Goal: Information Seeking & Learning: Understand process/instructions

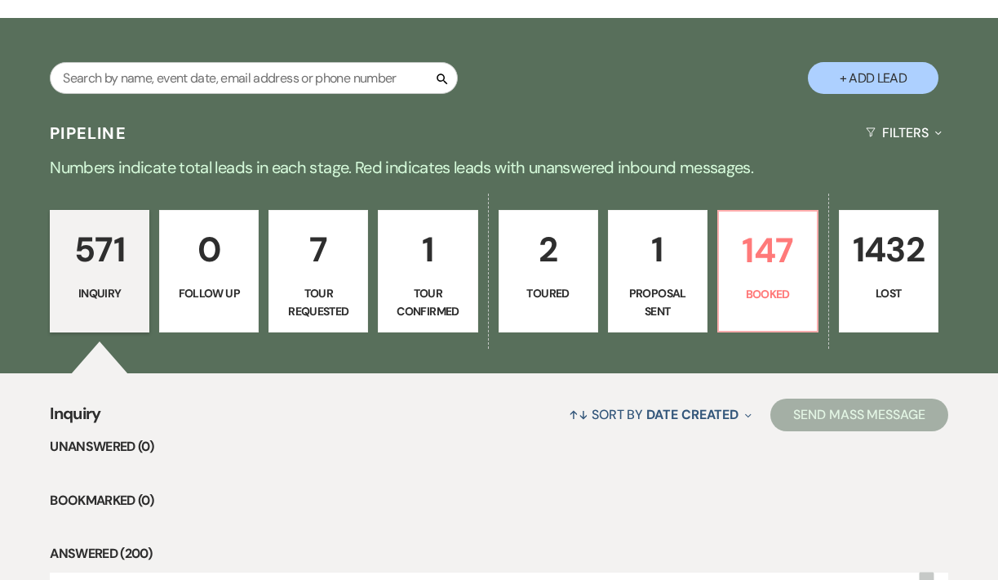
scroll to position [253, 0]
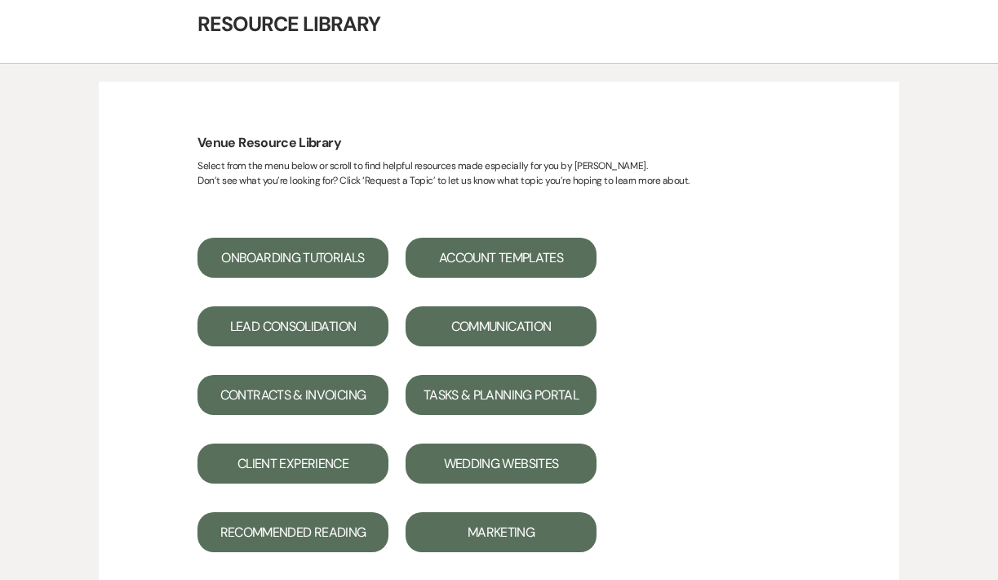
scroll to position [86, 0]
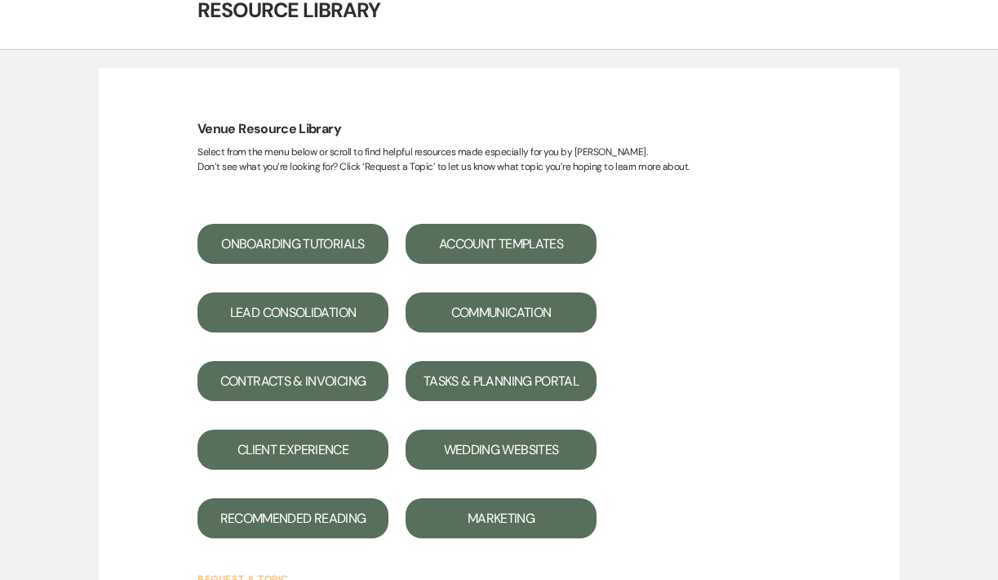
click at [325, 242] on button "Onboarding Tutorials" at bounding box center [293, 244] width 191 height 40
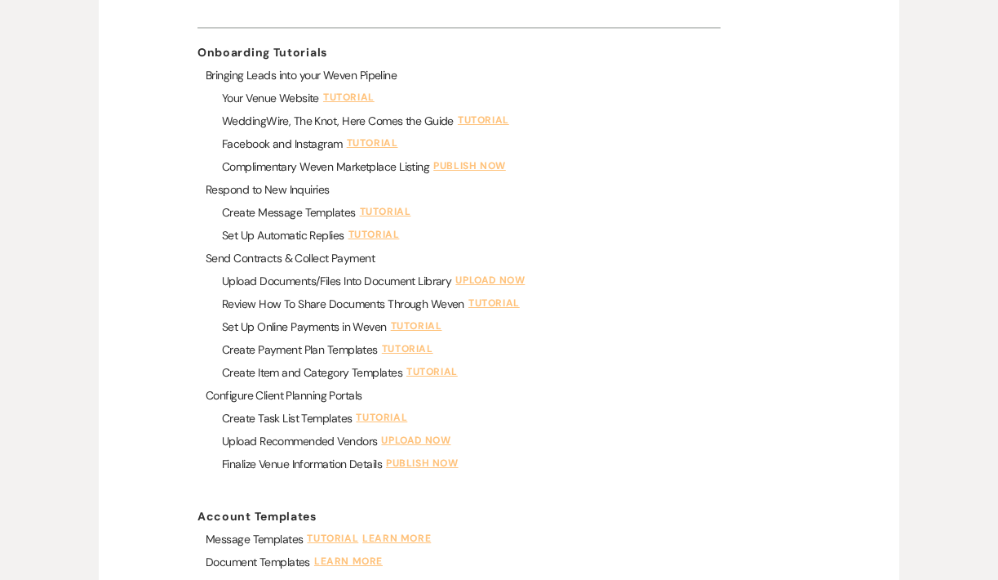
scroll to position [654, 0]
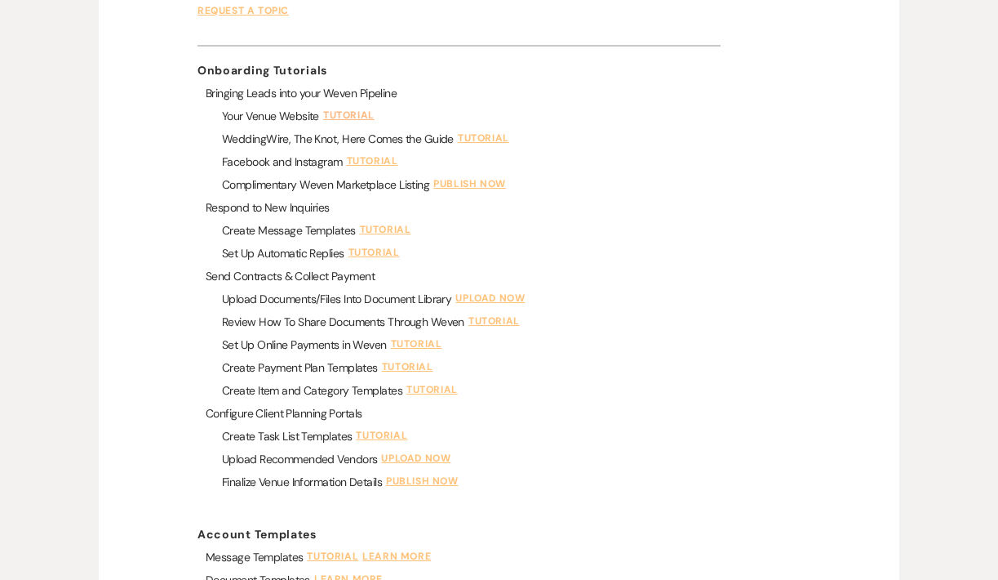
click at [344, 113] on link "Tutorial" at bounding box center [351, 116] width 56 height 15
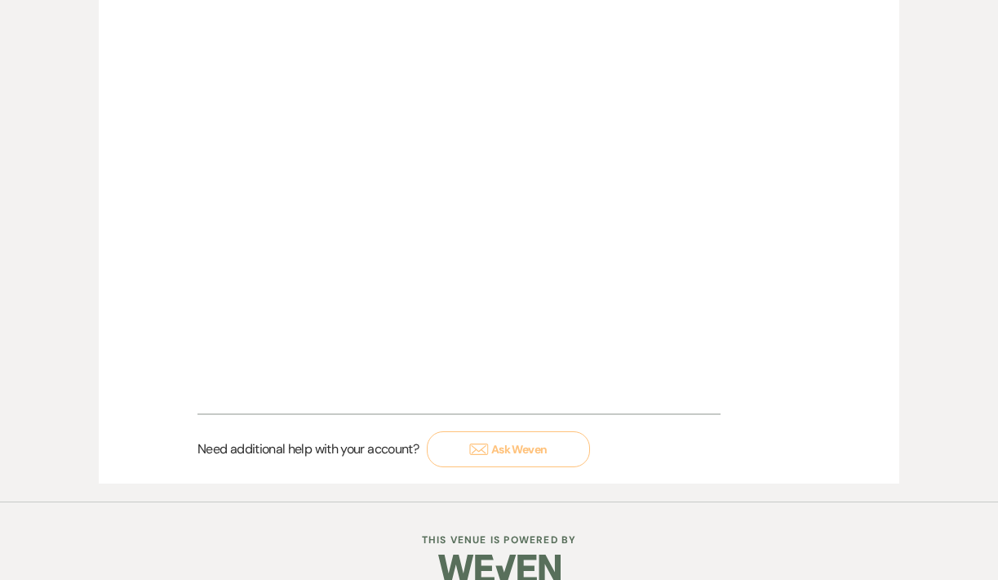
scroll to position [335, 0]
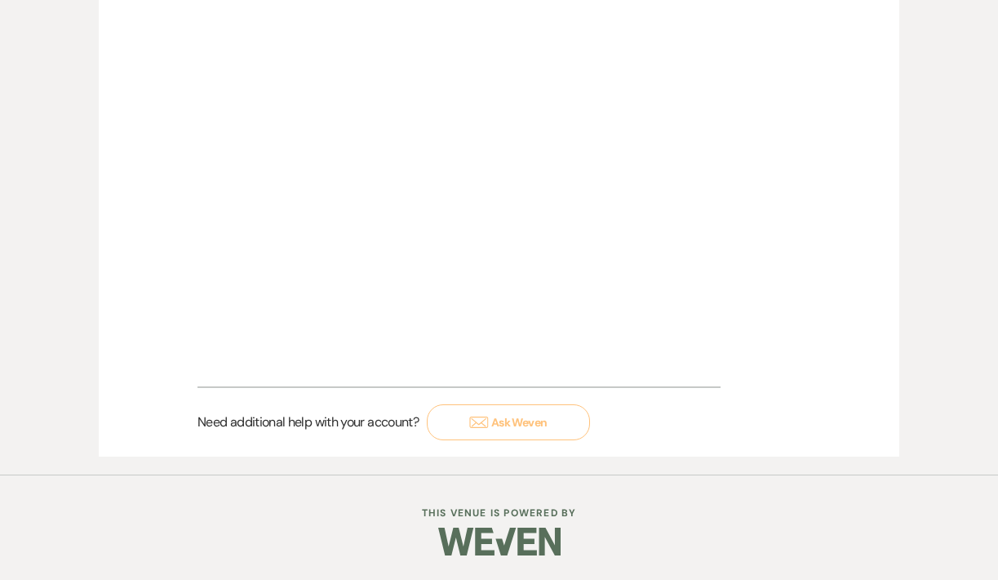
click at [556, 506] on link at bounding box center [499, 541] width 122 height 77
